Goal: Transaction & Acquisition: Purchase product/service

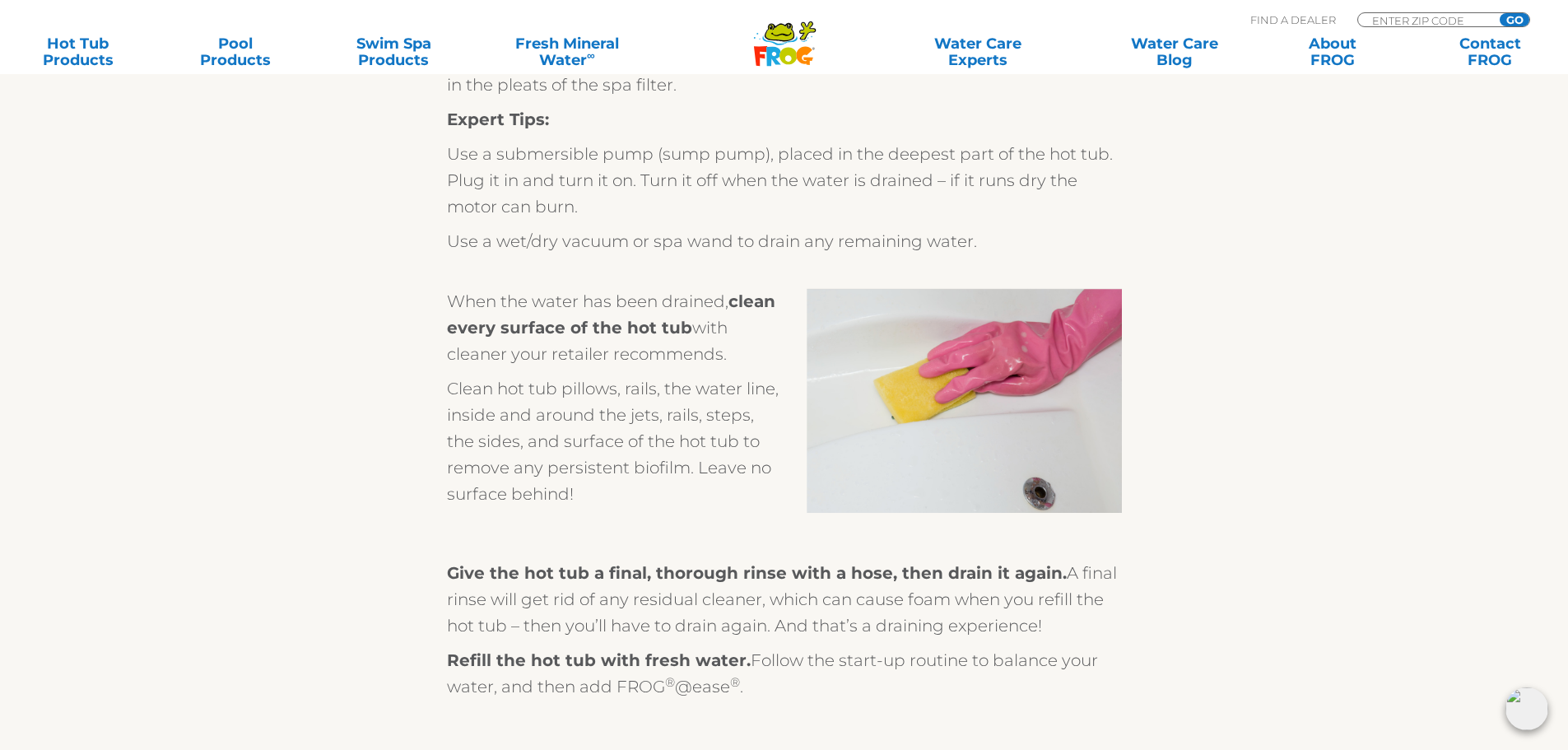
scroll to position [5517, 0]
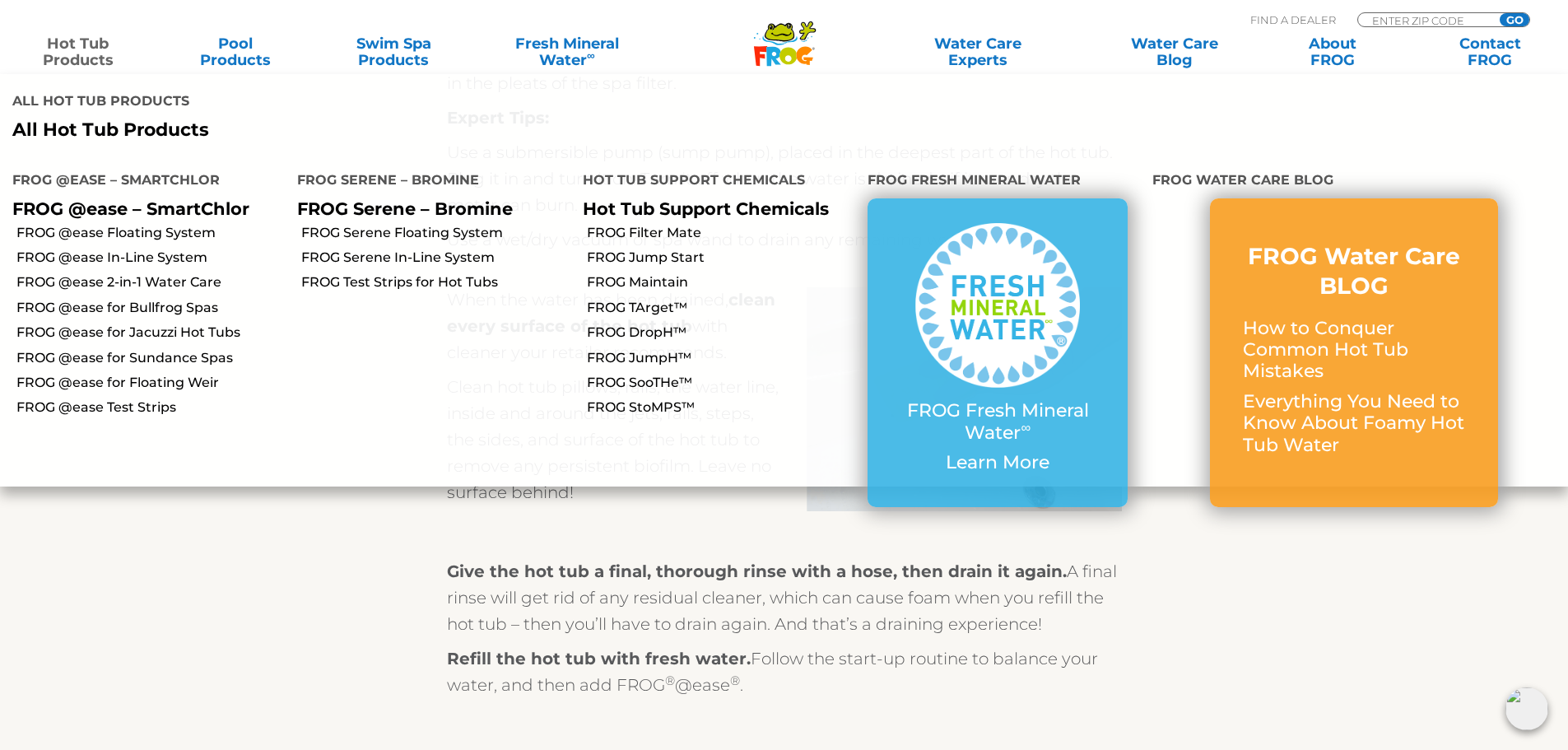
click at [70, 55] on link "Hot Tub Products" at bounding box center [78, 52] width 123 height 33
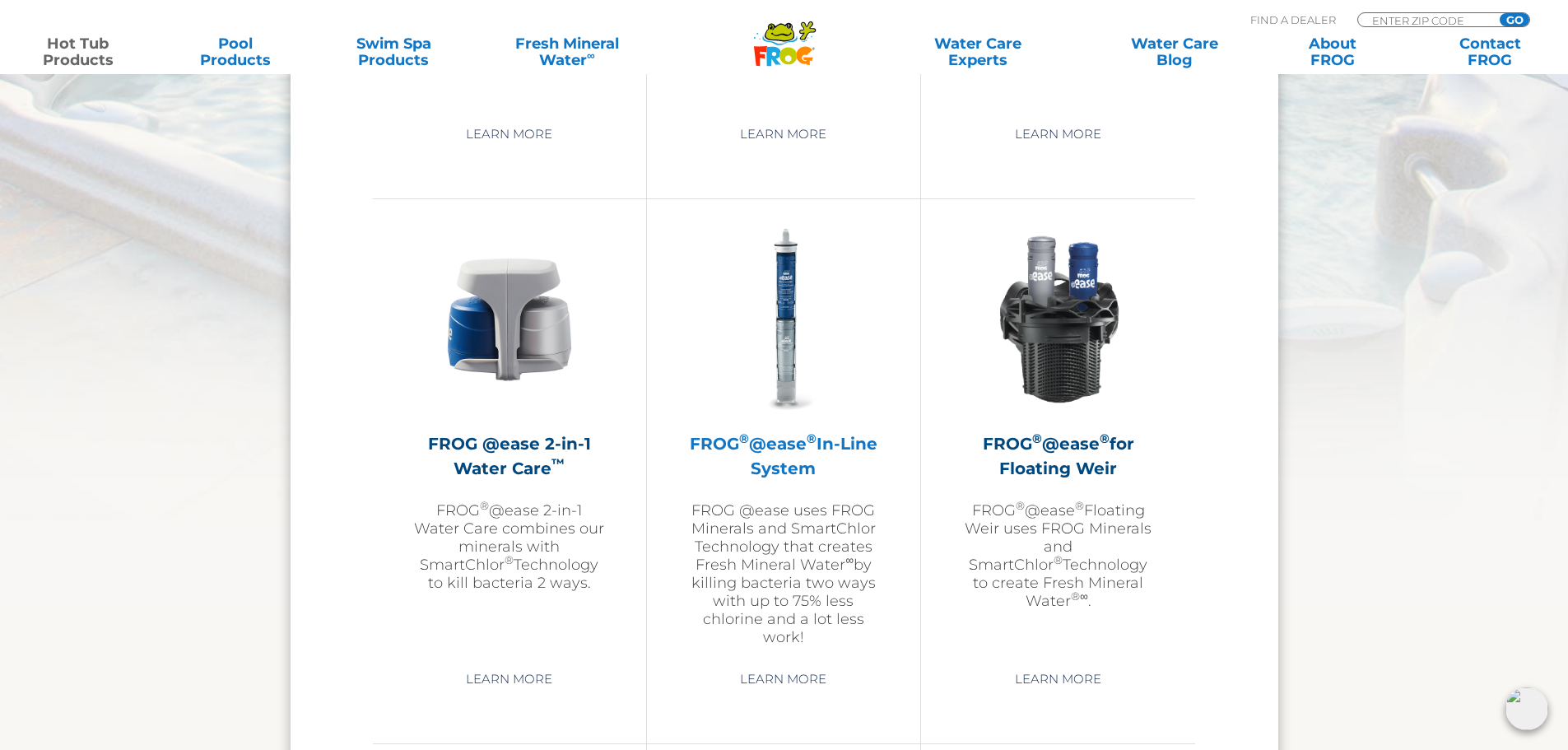
scroll to position [2306, 0]
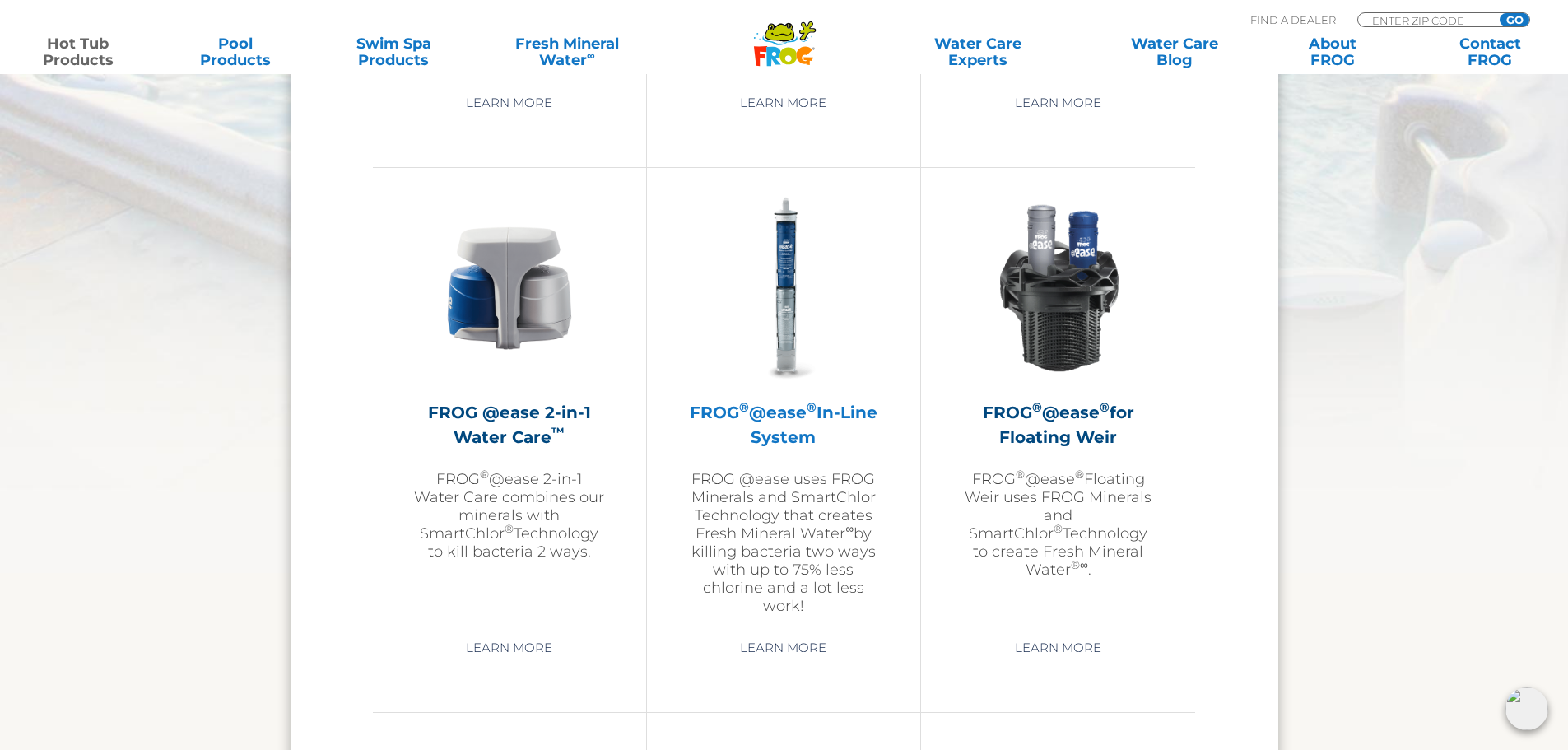
click at [787, 416] on h2 "FROG ® @ease ® In-Line System" at bounding box center [783, 424] width 191 height 49
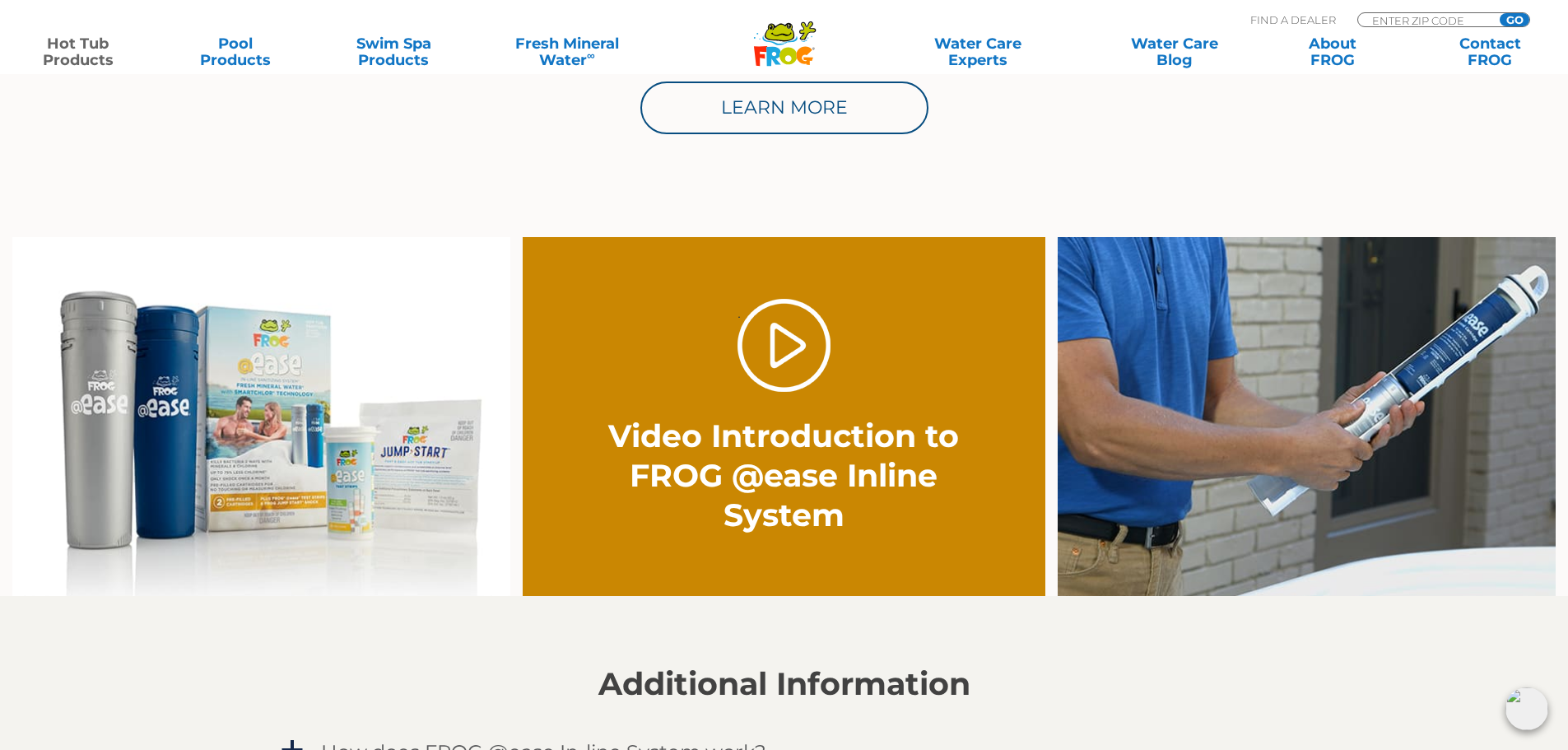
scroll to position [1070, 0]
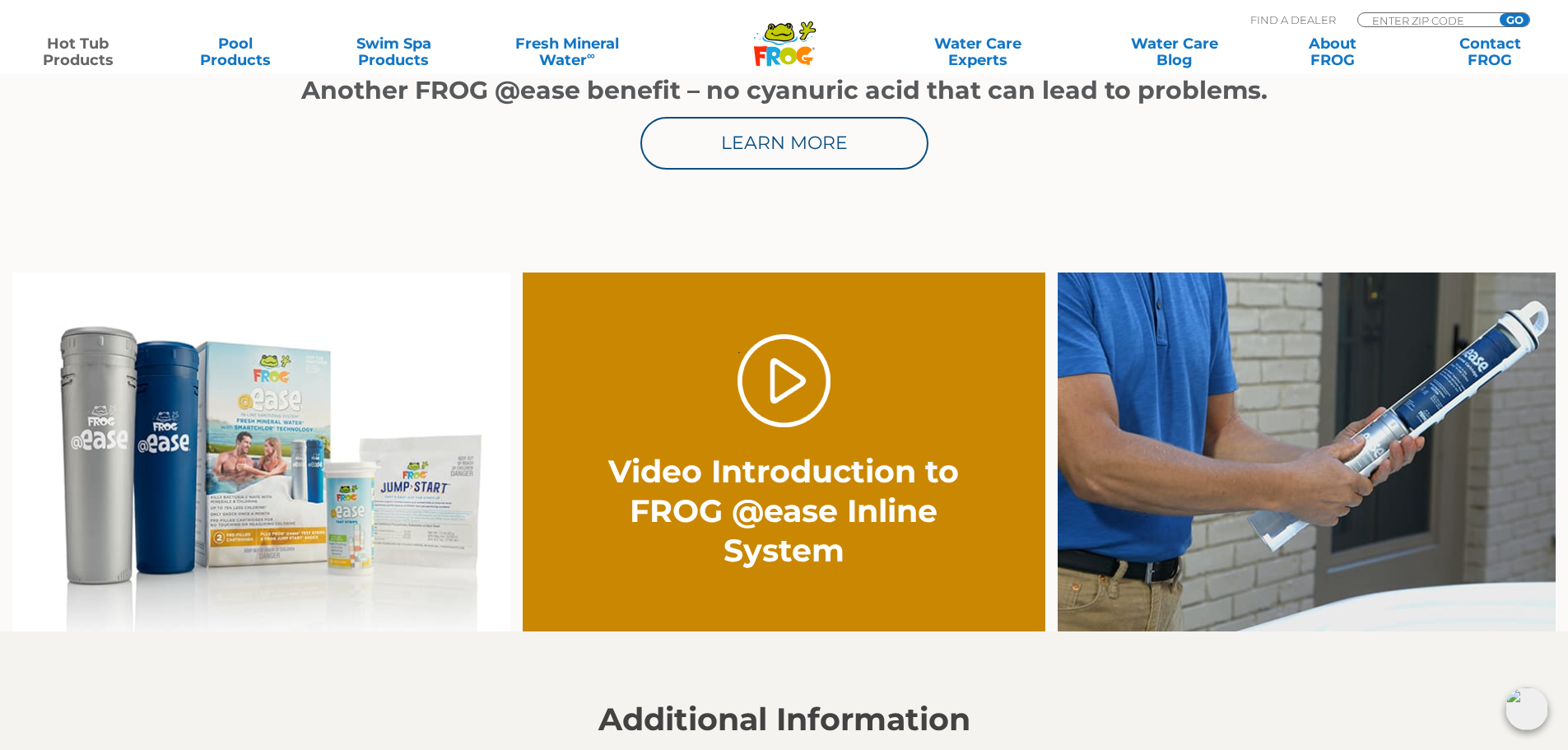
drag, startPoint x: 1260, startPoint y: 423, endPoint x: 1239, endPoint y: 442, distance: 28.3
click at [1260, 424] on img at bounding box center [1307, 452] width 498 height 360
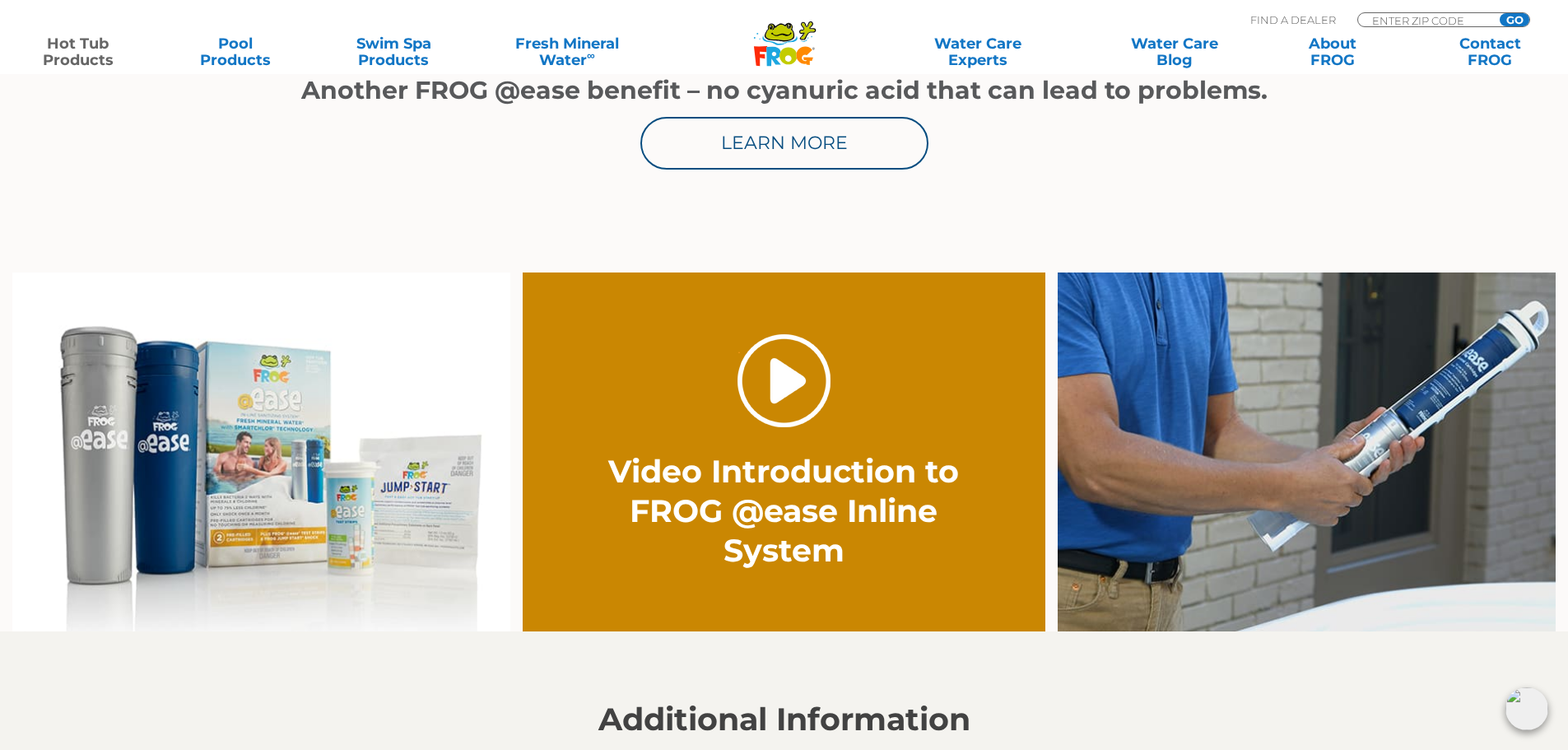
click at [795, 377] on link "." at bounding box center [784, 381] width 93 height 93
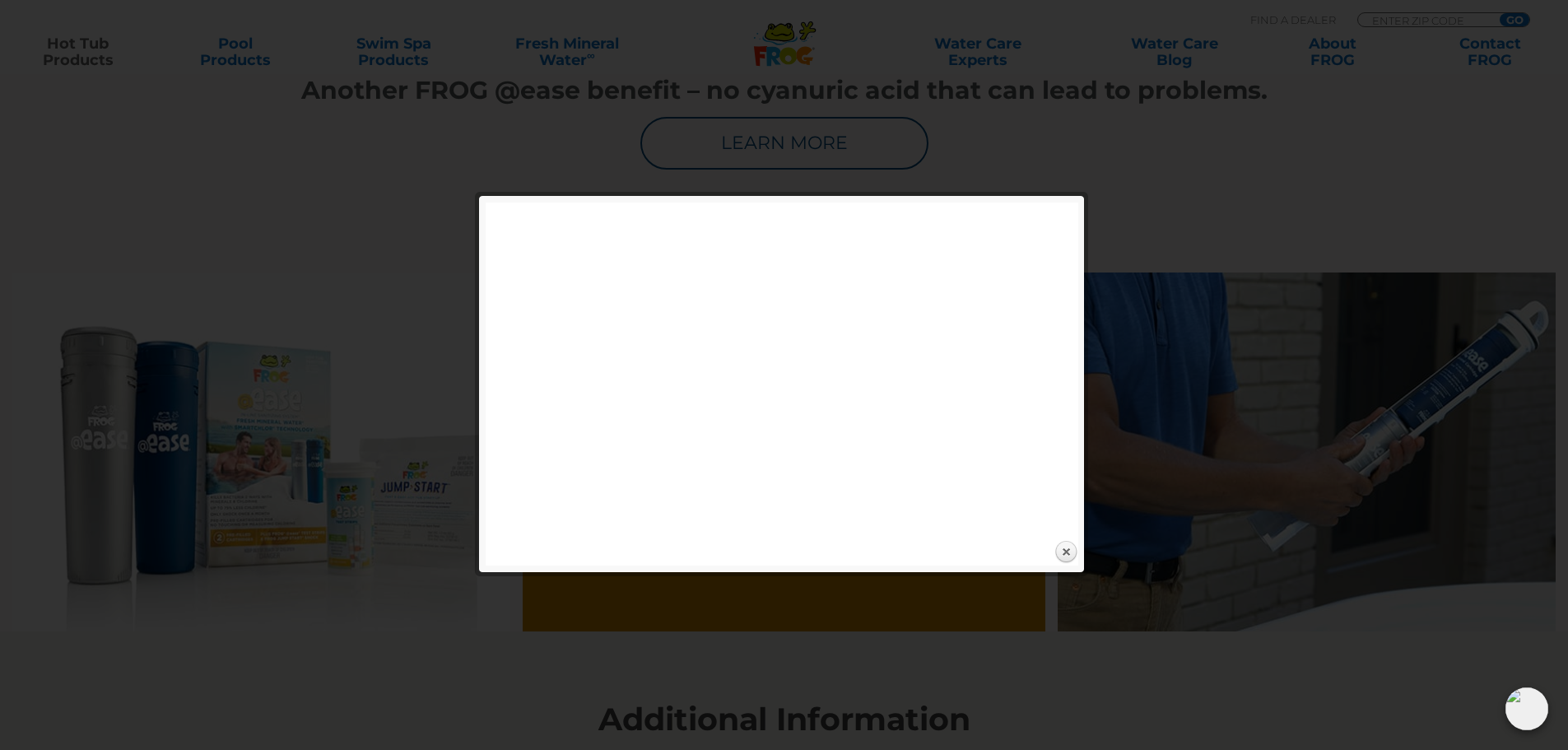
drag, startPoint x: 1325, startPoint y: 116, endPoint x: 1283, endPoint y: 154, distance: 56.6
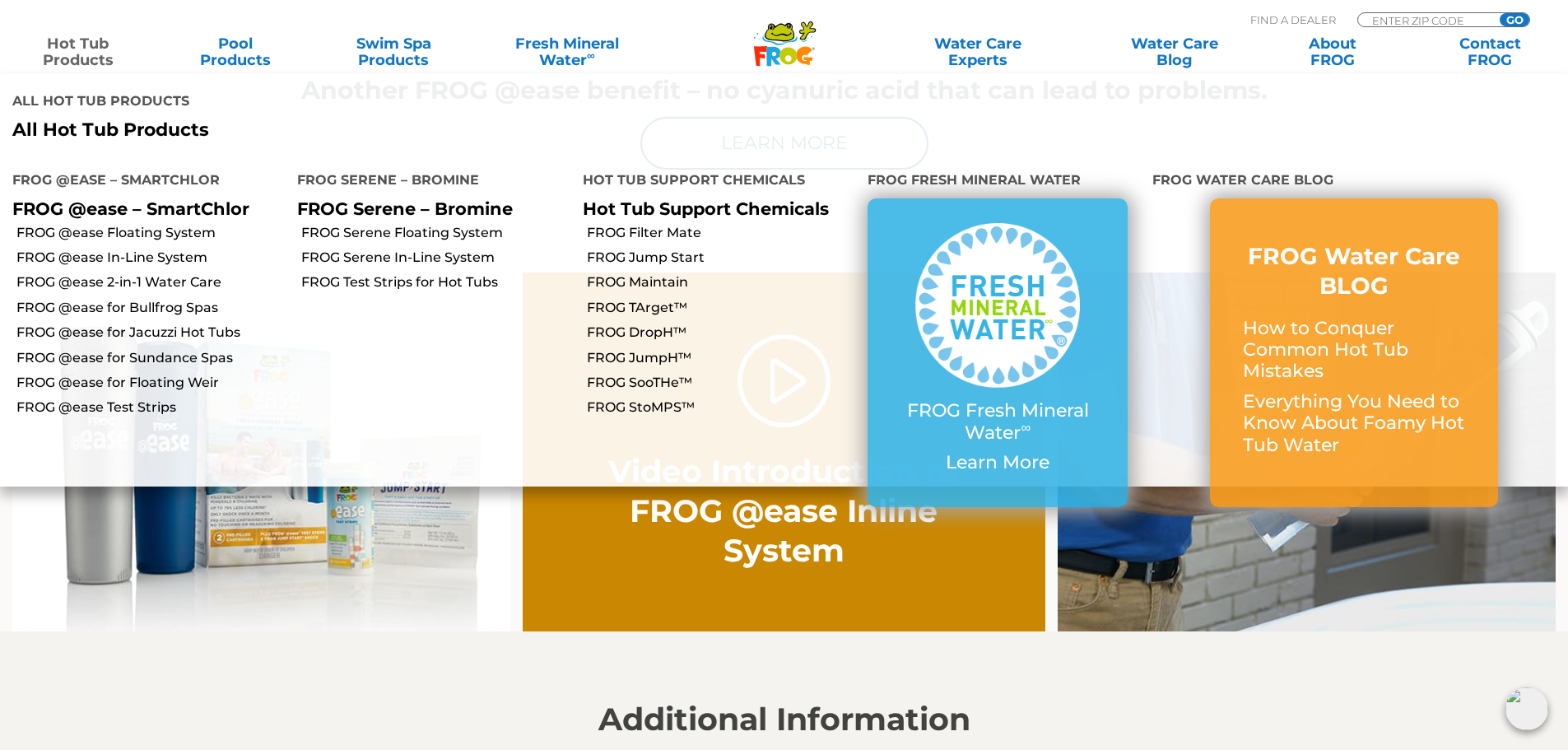
click at [80, 44] on link "Hot Tub Products" at bounding box center [78, 52] width 123 height 33
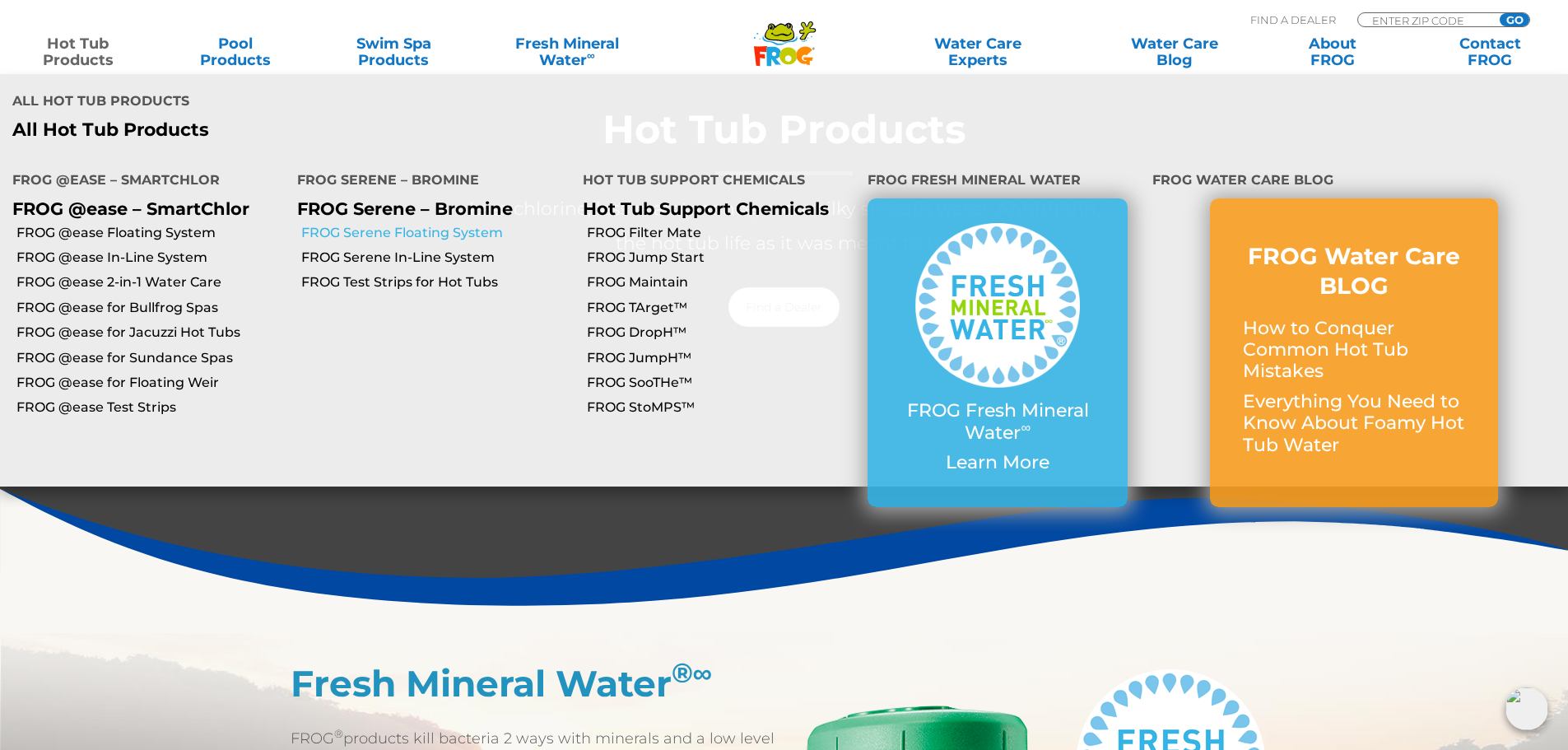
scroll to position [494, 0]
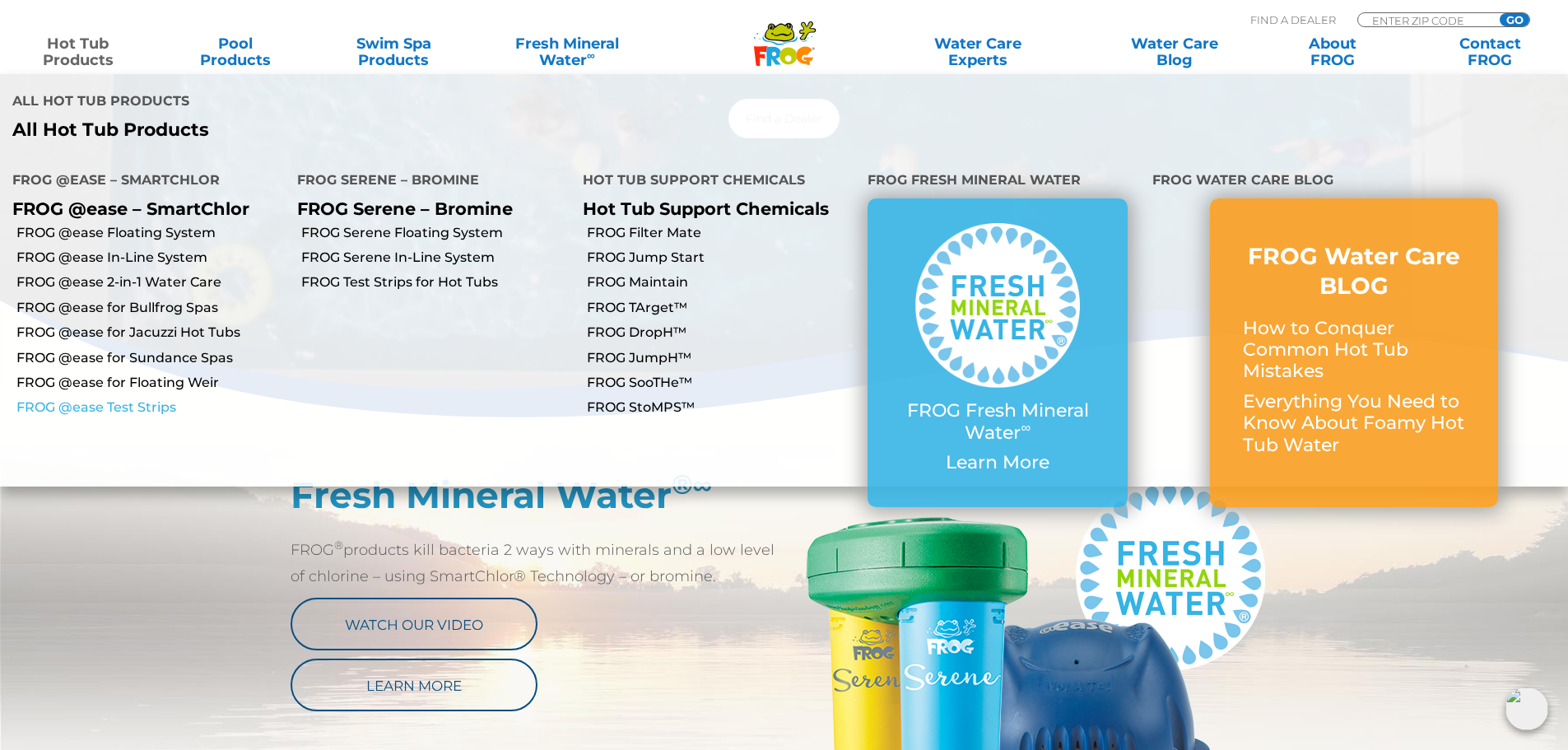
click at [100, 398] on link "FROG @ease Test Strips" at bounding box center [151, 407] width 268 height 19
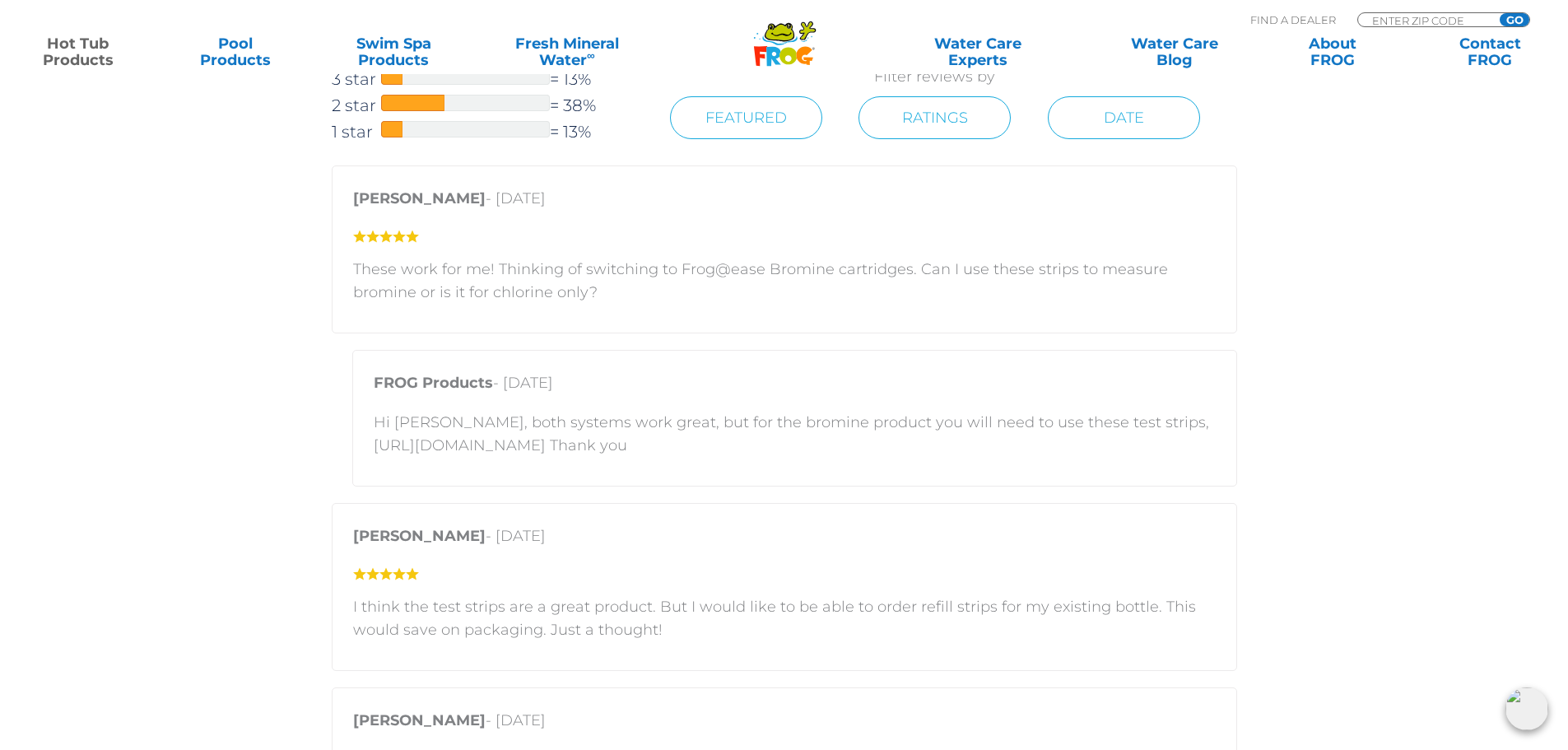
scroll to position [2553, 0]
